Goal: Task Accomplishment & Management: Manage account settings

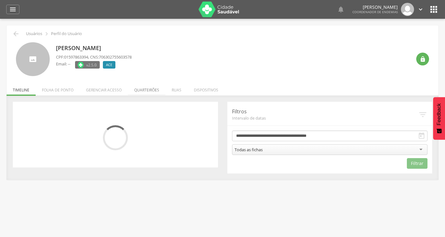
click at [145, 87] on li "Quarteirões" at bounding box center [147, 88] width 38 height 15
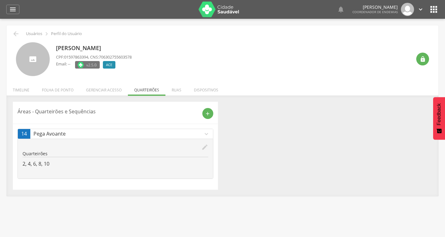
click at [206, 145] on icon "edit" at bounding box center [205, 147] width 7 height 7
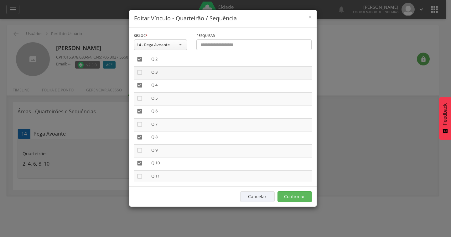
scroll to position [63, 0]
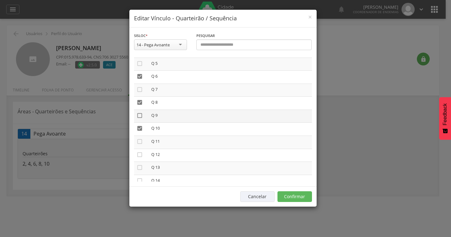
click at [140, 116] on icon "" at bounding box center [139, 115] width 6 height 6
click at [140, 88] on icon "" at bounding box center [139, 89] width 6 height 6
click at [142, 64] on icon "" at bounding box center [139, 63] width 6 height 6
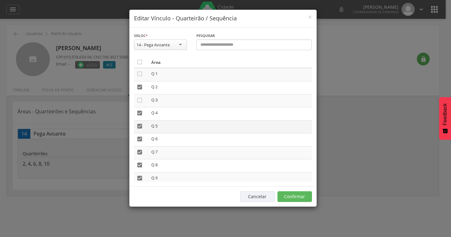
click at [139, 129] on td "" at bounding box center [141, 126] width 15 height 13
click at [139, 127] on icon "" at bounding box center [139, 126] width 6 height 6
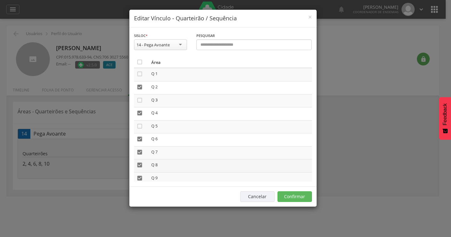
click at [140, 164] on icon "" at bounding box center [139, 165] width 6 height 6
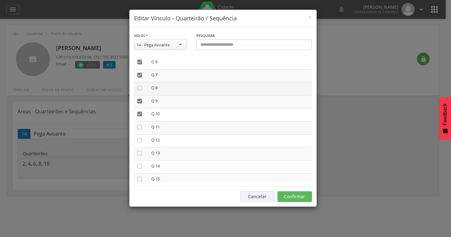
scroll to position [94, 0]
click at [139, 82] on icon "" at bounding box center [139, 84] width 6 height 6
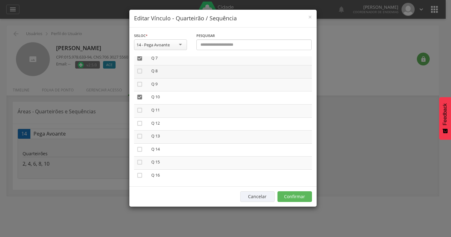
scroll to position [63, 0]
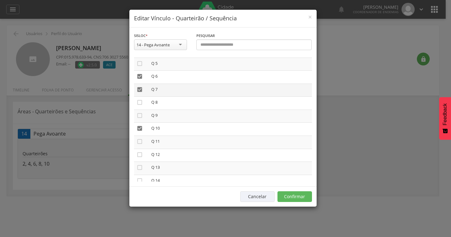
click at [140, 89] on icon "" at bounding box center [139, 89] width 6 height 6
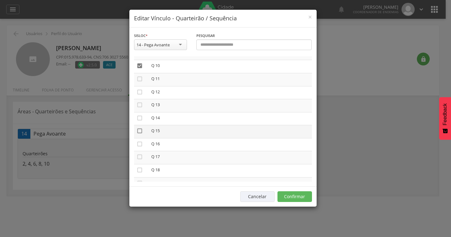
click at [140, 130] on icon "" at bounding box center [139, 131] width 6 height 6
click at [141, 104] on icon "" at bounding box center [139, 105] width 6 height 6
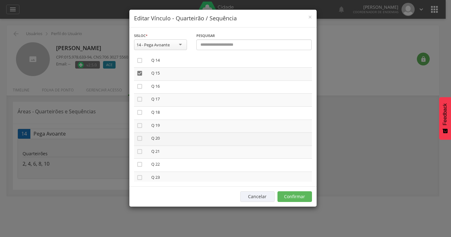
scroll to position [188, 0]
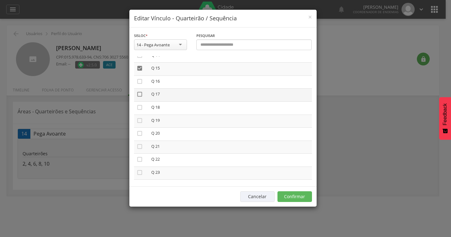
click at [139, 94] on icon "" at bounding box center [139, 94] width 6 height 6
click at [142, 119] on icon "" at bounding box center [139, 120] width 6 height 6
click at [140, 148] on icon "" at bounding box center [139, 146] width 6 height 6
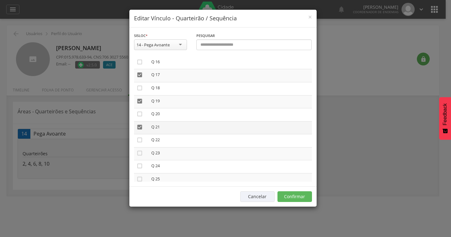
scroll to position [218, 0]
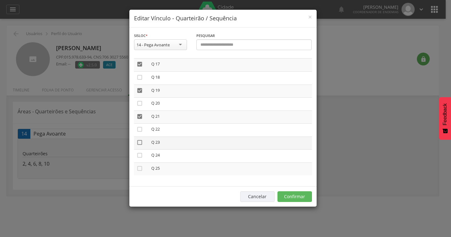
click at [139, 142] on icon "" at bounding box center [139, 142] width 6 height 6
click at [293, 198] on button "Confirmar" at bounding box center [294, 196] width 34 height 11
